Goal: Find specific page/section: Find specific page/section

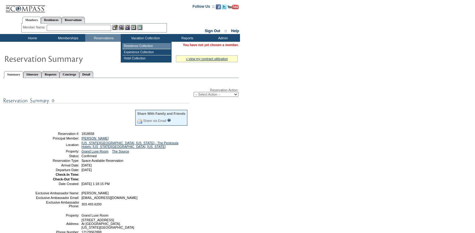
click at [139, 46] on td "Residence Collection" at bounding box center [146, 46] width 49 height 6
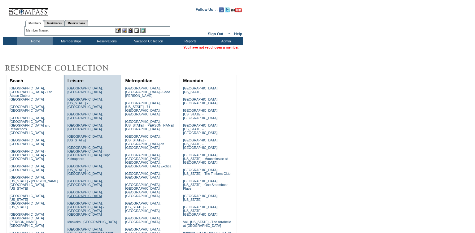
click at [87, 190] on link "[GEOGRAPHIC_DATA], [GEOGRAPHIC_DATA]" at bounding box center [85, 193] width 35 height 7
